Goal: Navigation & Orientation: Find specific page/section

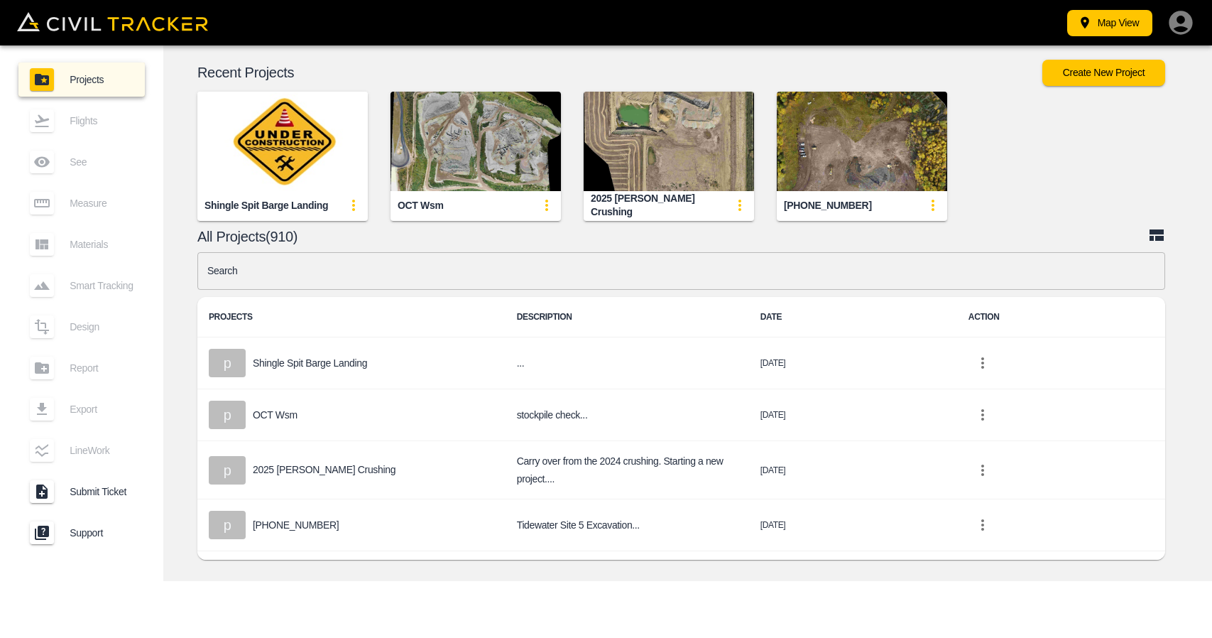
click at [820, 175] on img "button" at bounding box center [862, 141] width 170 height 99
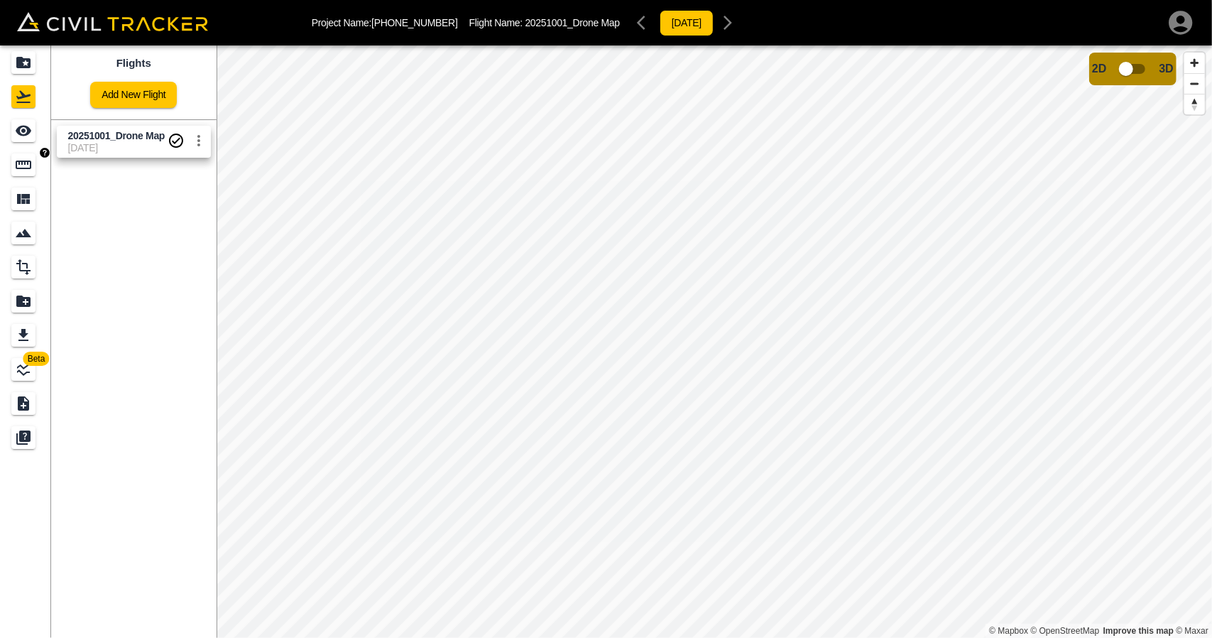
drag, startPoint x: 26, startPoint y: 161, endPoint x: 37, endPoint y: 163, distance: 11.4
click at [26, 161] on icon "Measure" at bounding box center [24, 164] width 16 height 9
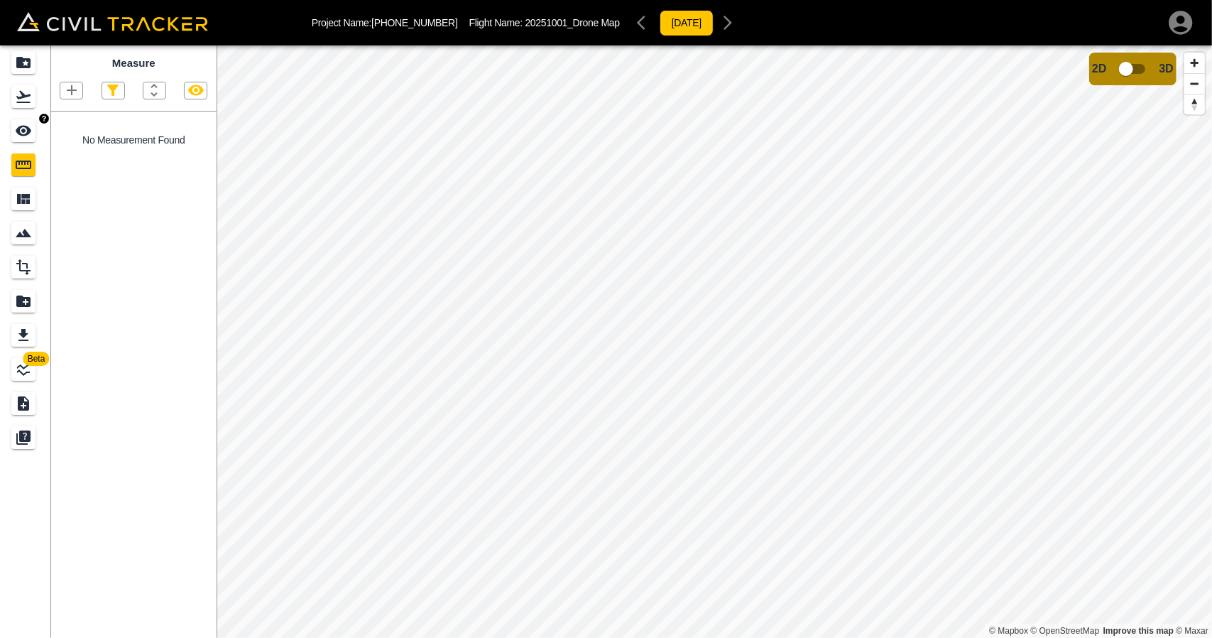
click at [36, 135] on div "See" at bounding box center [25, 130] width 28 height 23
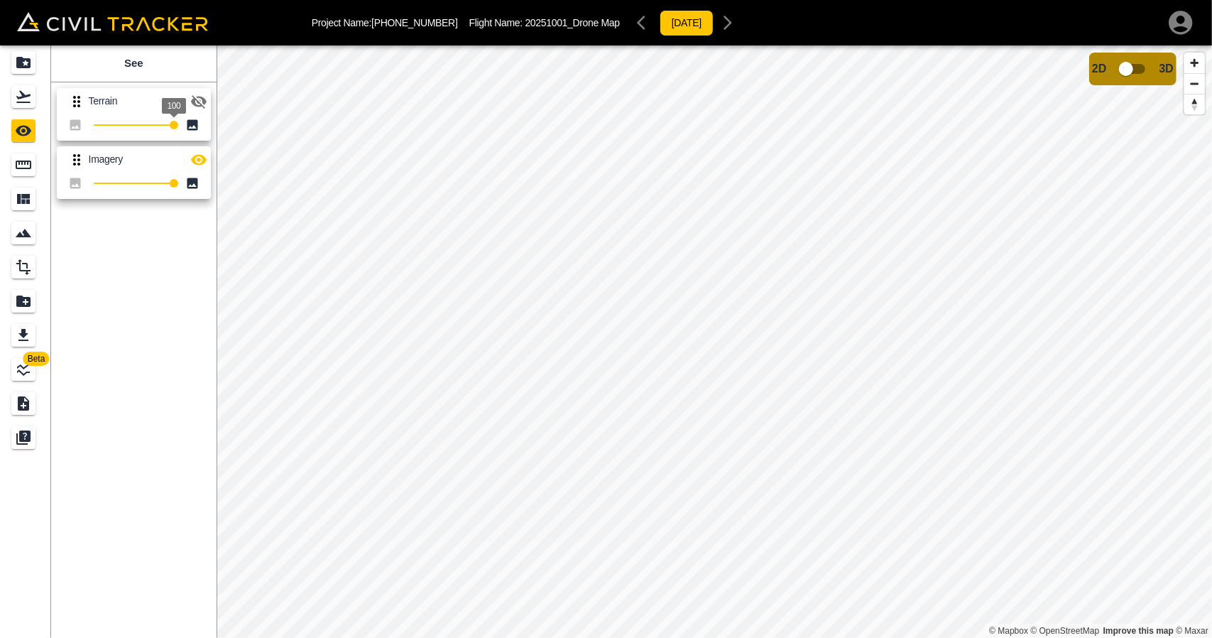
click at [188, 103] on button "button" at bounding box center [199, 101] width 28 height 28
click at [23, 165] on icon "Measure" at bounding box center [23, 164] width 17 height 17
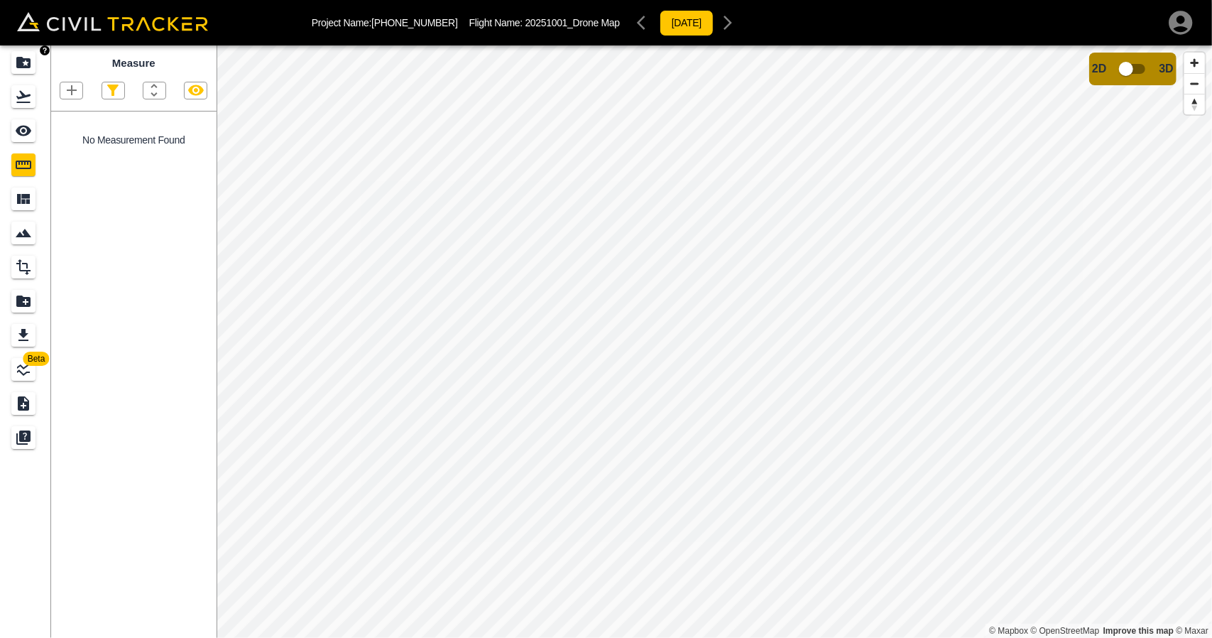
click at [34, 88] on div "Flights" at bounding box center [23, 96] width 24 height 23
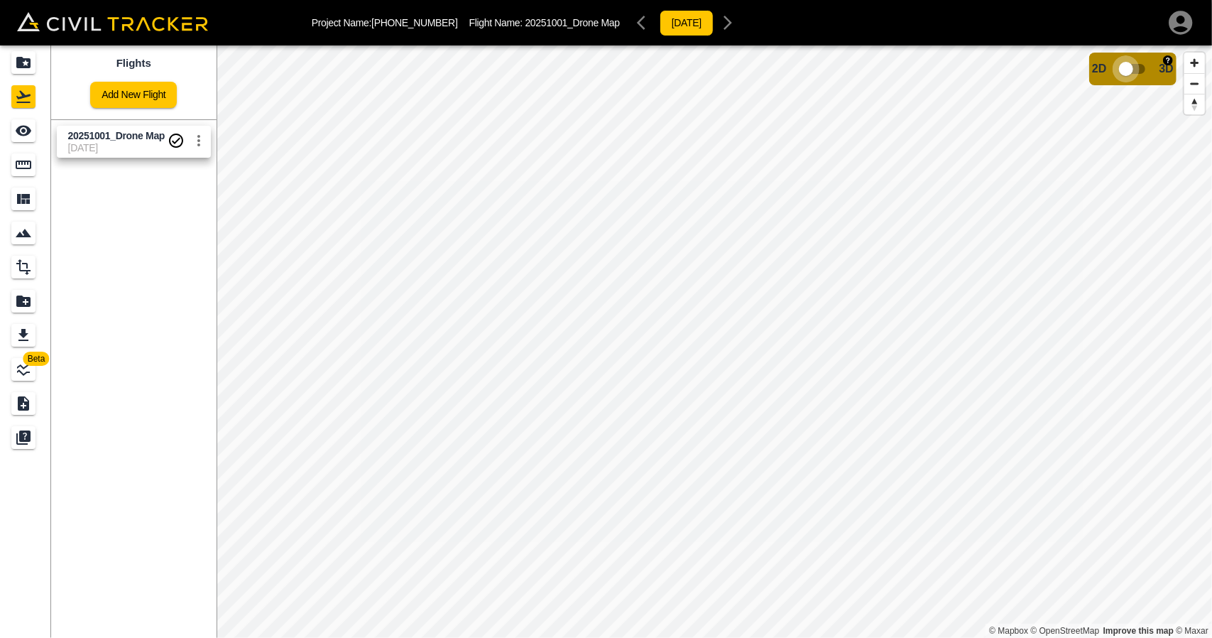
click at [1147, 72] on input "checkbox" at bounding box center [1126, 68] width 81 height 27
